Goal: Book appointment/travel/reservation

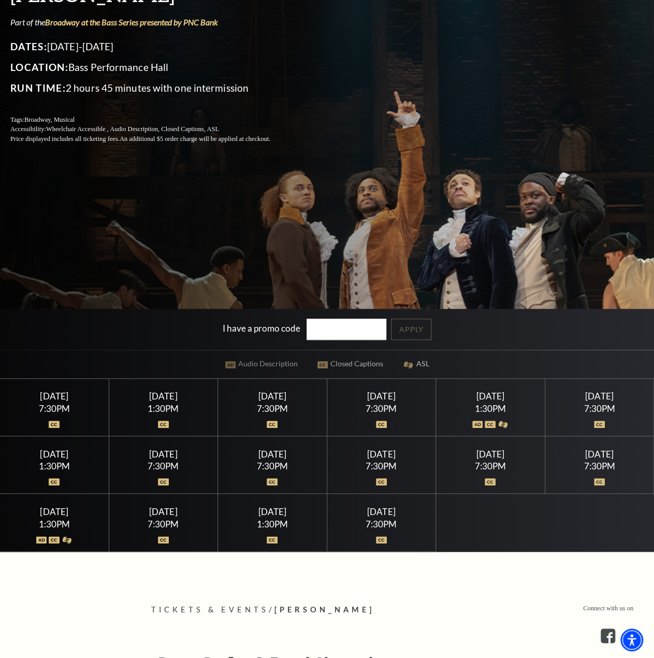
scroll to position [207, 0]
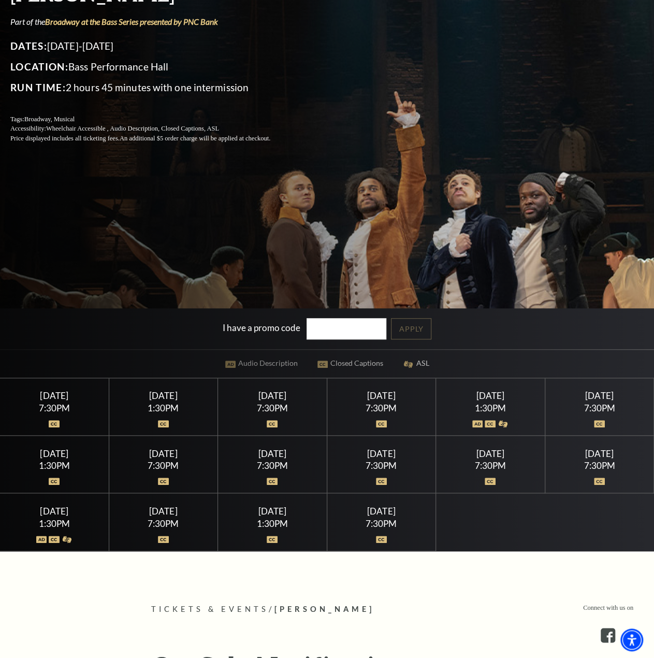
click at [269, 423] on img at bounding box center [272, 423] width 11 height 7
click at [162, 423] on img at bounding box center [163, 423] width 11 height 7
click at [360, 419] on div at bounding box center [381, 417] width 84 height 10
click at [401, 478] on div "[DATE] 7:30PM" at bounding box center [381, 463] width 109 height 57
click at [505, 405] on div "1:30PM" at bounding box center [490, 407] width 84 height 9
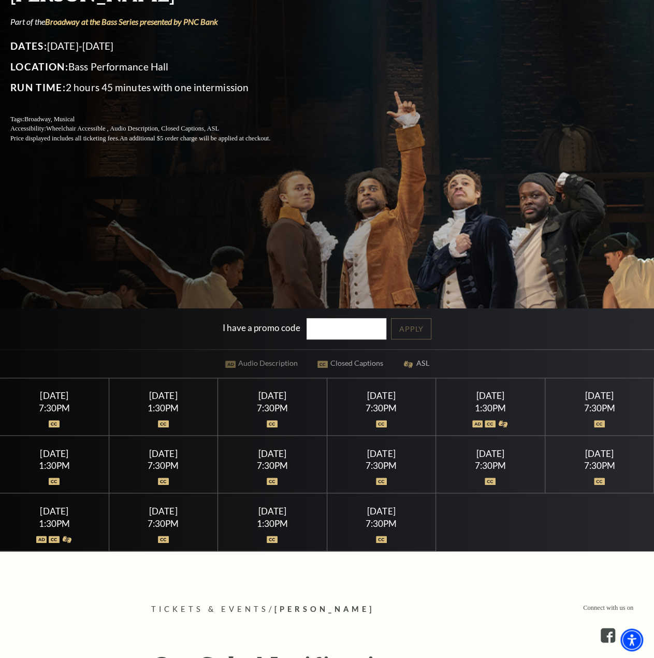
click at [608, 404] on div "7:30PM" at bounding box center [599, 407] width 84 height 9
click at [599, 486] on div "[DATE] 7:30PM" at bounding box center [599, 463] width 109 height 57
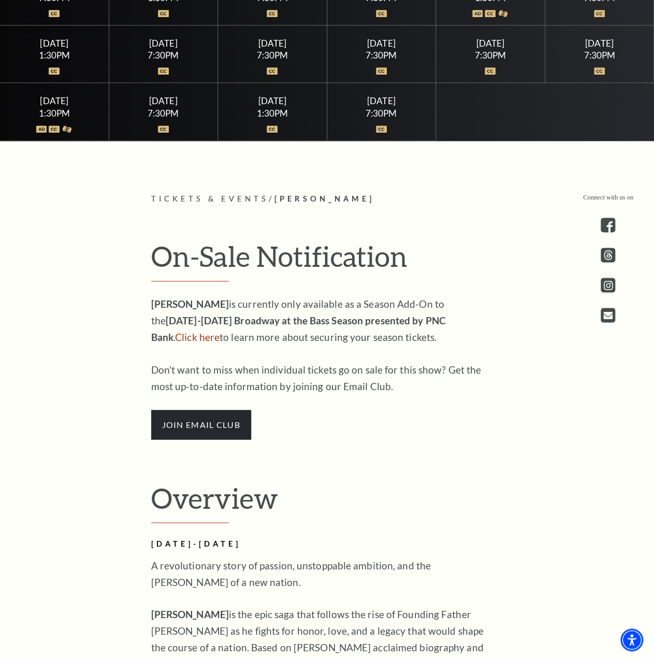
scroll to position [673, 0]
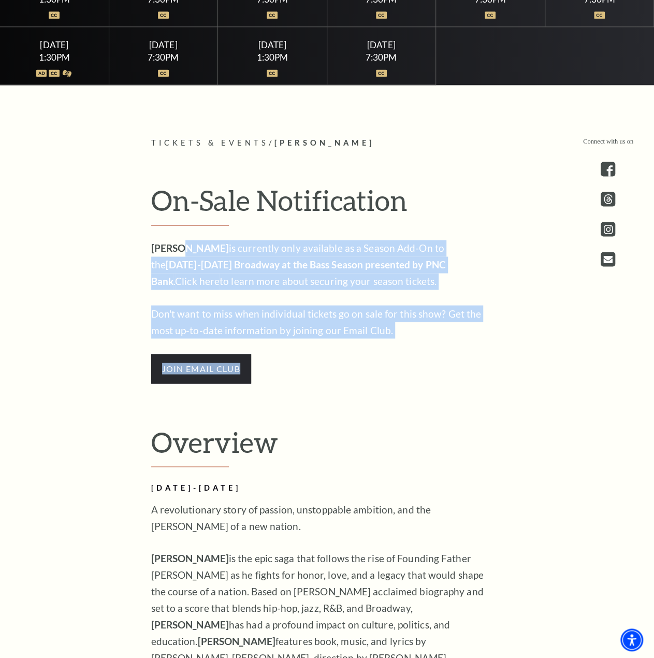
drag, startPoint x: 188, startPoint y: 240, endPoint x: 505, endPoint y: 337, distance: 331.0
click at [505, 337] on div "On-Sale Notification [PERSON_NAME] is currently only available as a Season Add-…" at bounding box center [327, 283] width 373 height 200
click at [503, 333] on div "On-Sale Notification [PERSON_NAME] is currently only available as a Season Add-…" at bounding box center [327, 283] width 373 height 200
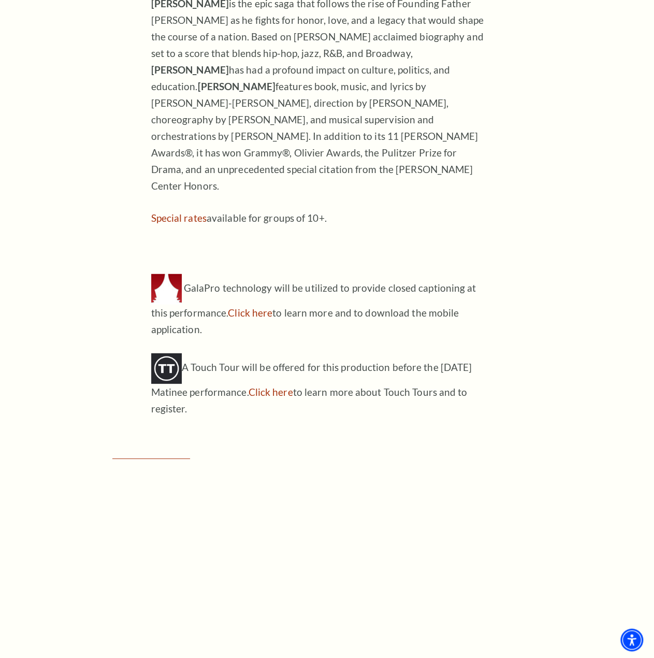
scroll to position [1243, 0]
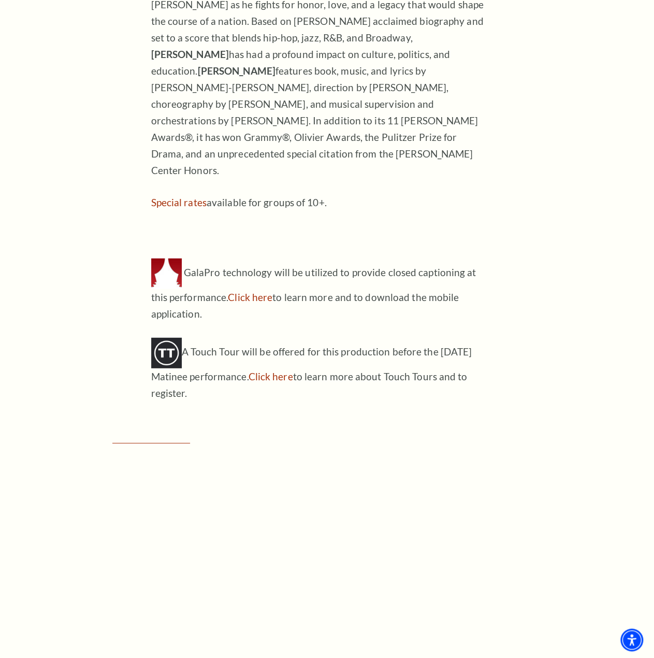
drag, startPoint x: 543, startPoint y: 197, endPoint x: 551, endPoint y: 199, distance: 8.2
